Goal: Task Accomplishment & Management: Use online tool/utility

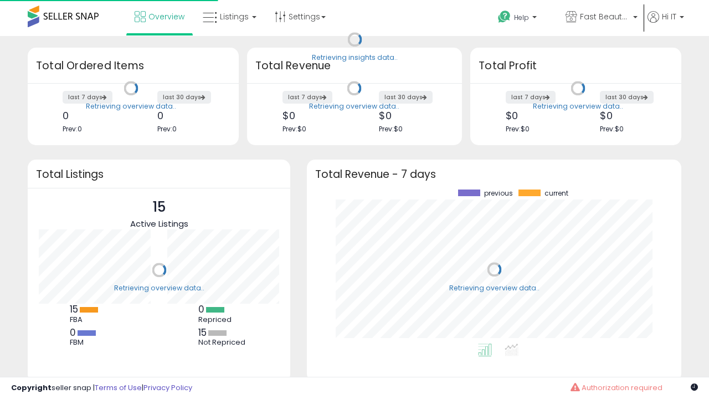
scroll to position [154, 352]
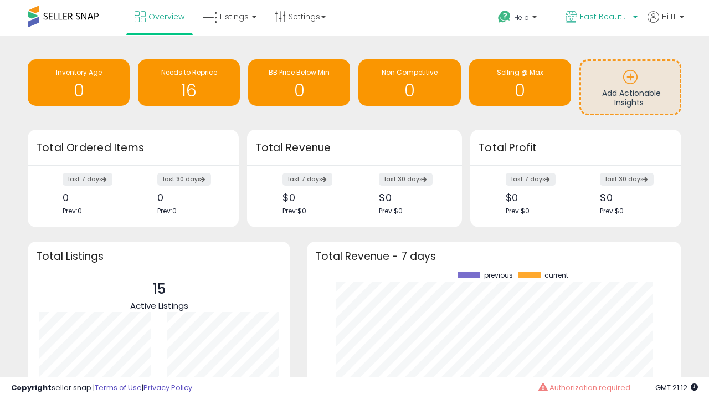
click at [600, 18] on span "Fast Beauty ([GEOGRAPHIC_DATA])" at bounding box center [605, 16] width 50 height 11
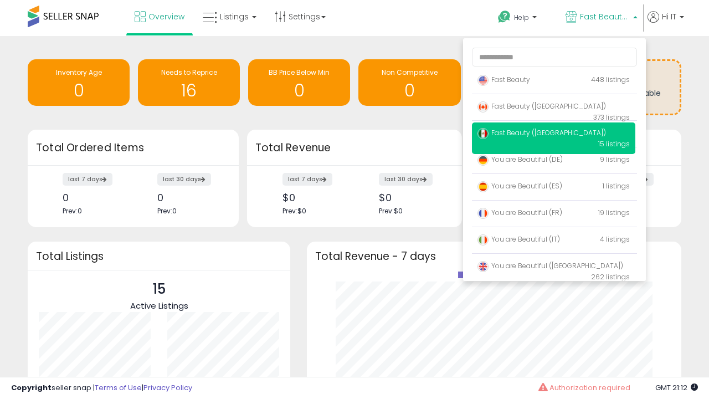
click at [553, 135] on span "Fast Beauty ([GEOGRAPHIC_DATA])" at bounding box center [541, 132] width 128 height 9
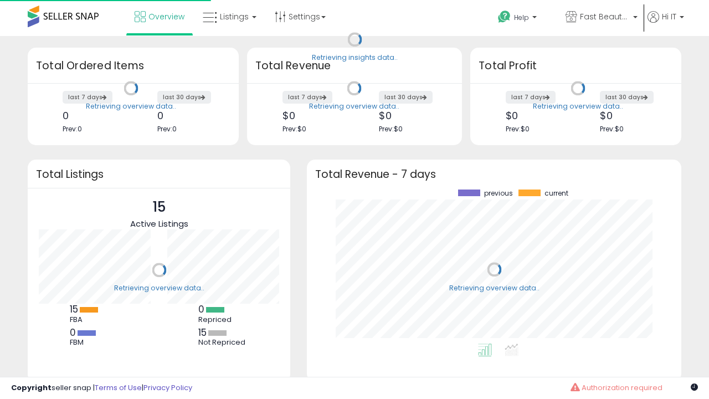
scroll to position [154, 352]
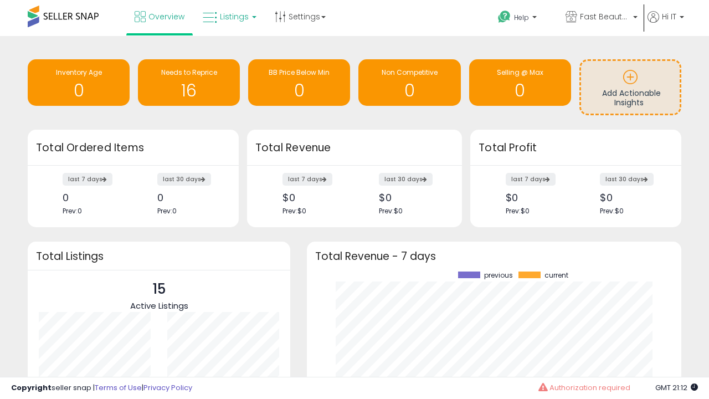
click at [228, 17] on span "Listings" at bounding box center [234, 16] width 29 height 11
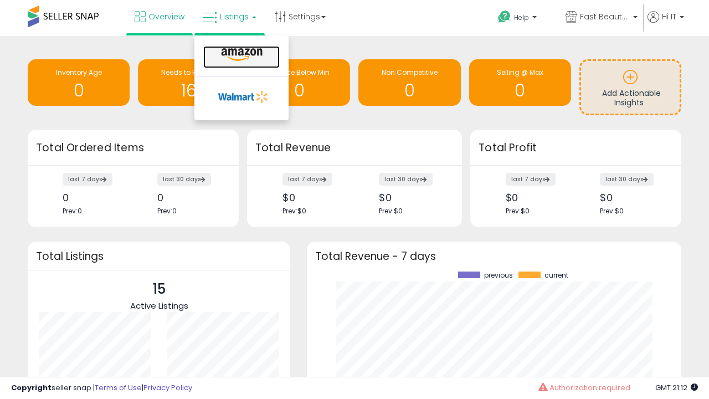
click at [240, 55] on icon at bounding box center [242, 55] width 48 height 14
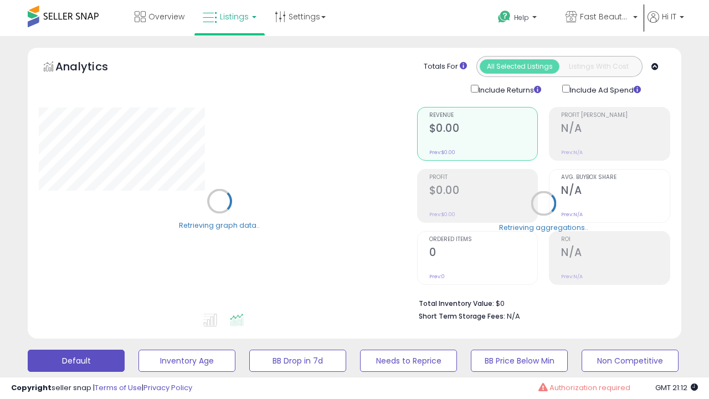
click at [138, 349] on button "All_Inventory" at bounding box center [186, 360] width 97 height 22
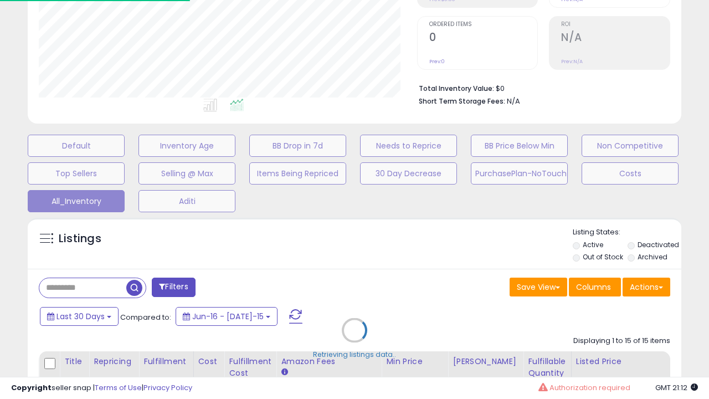
scroll to position [227, 378]
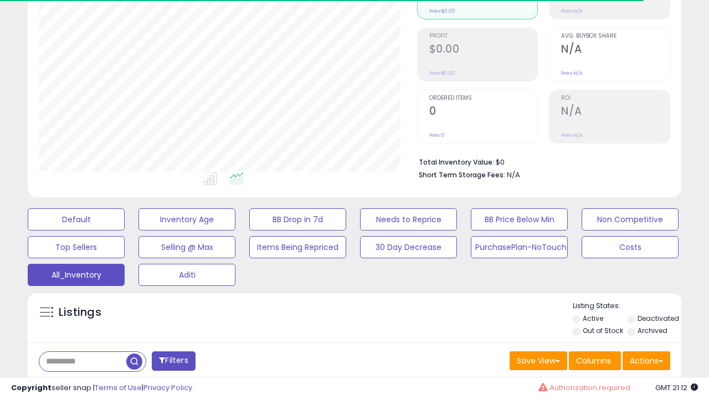
click at [79, 384] on span "Last 30 Days" at bounding box center [80, 389] width 48 height 11
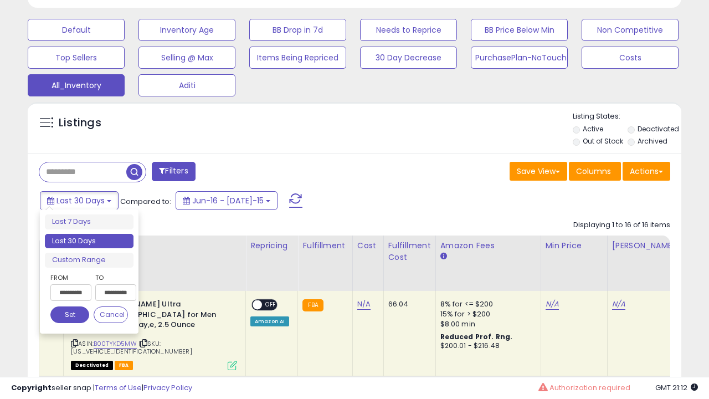
click at [89, 241] on li "Last 30 Days" at bounding box center [89, 241] width 89 height 15
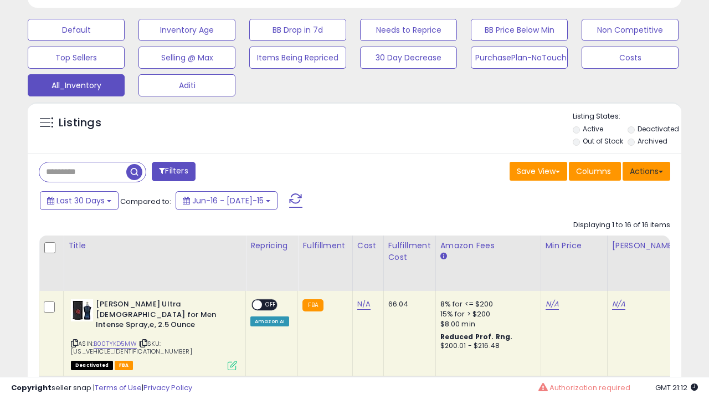
click at [646, 170] on button "Actions" at bounding box center [646, 171] width 48 height 19
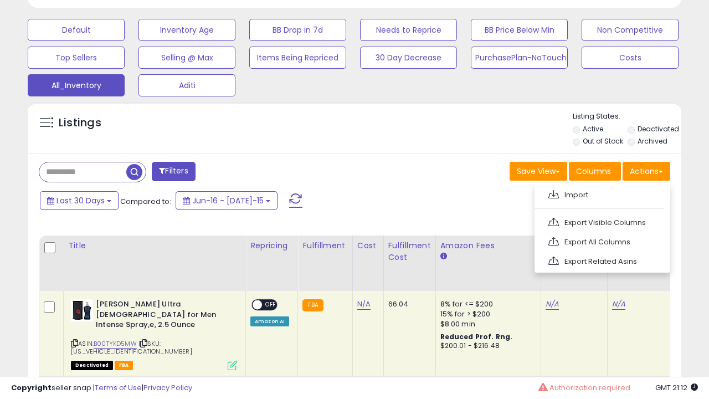
click at [601, 240] on link "Export All Columns" at bounding box center [601, 241] width 121 height 17
